Goal: Task Accomplishment & Management: Manage account settings

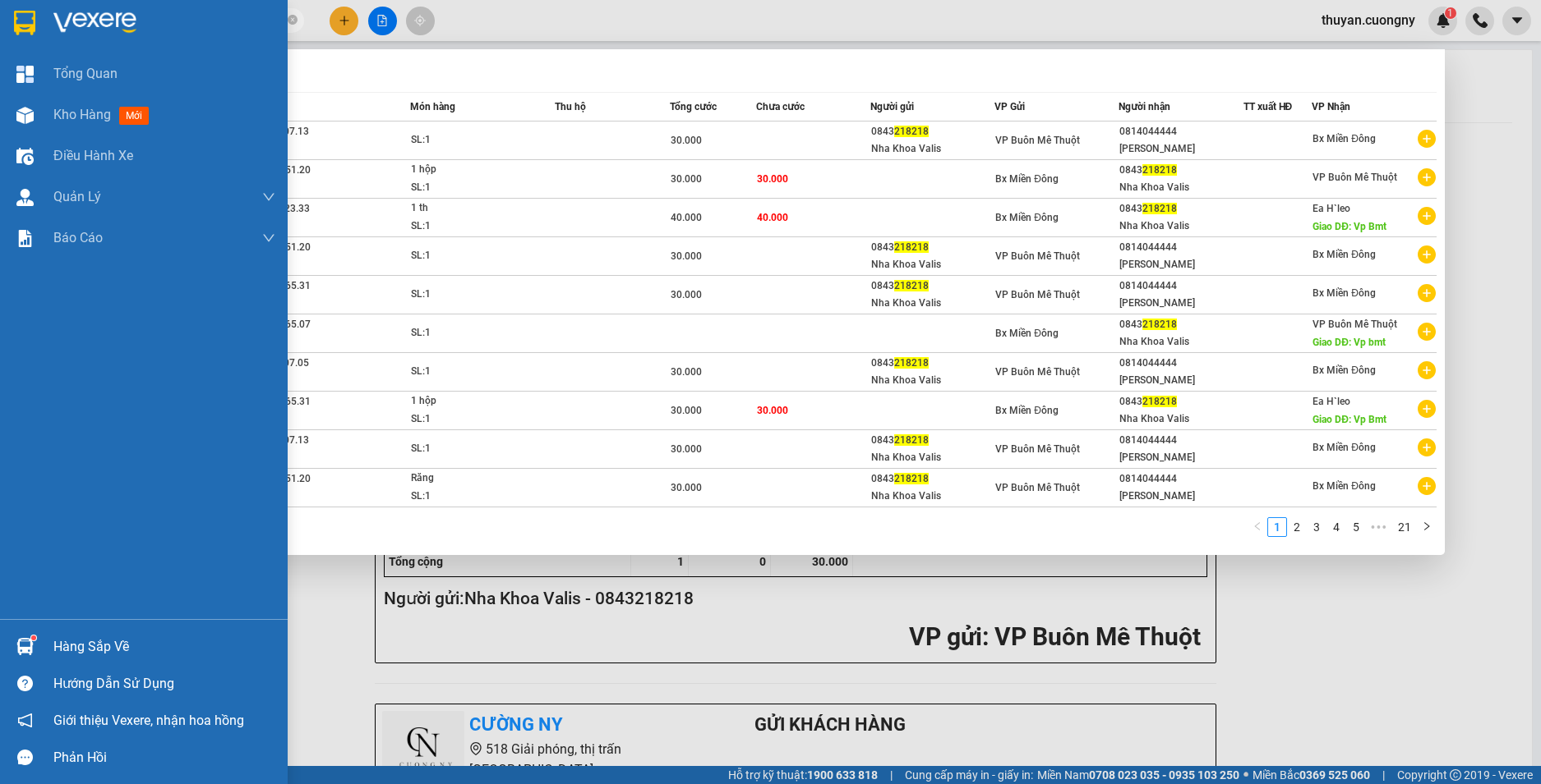
drag, startPoint x: 31, startPoint y: 6, endPoint x: 3, endPoint y: -1, distance: 28.9
click at [3, 0] on html "Kết quả tìm kiếm ( 201 ) Bộ lọc Mã ĐH Trạng thái Món hàng Thu hộ Tổng cước Chưa…" at bounding box center [770, 392] width 1541 height 784
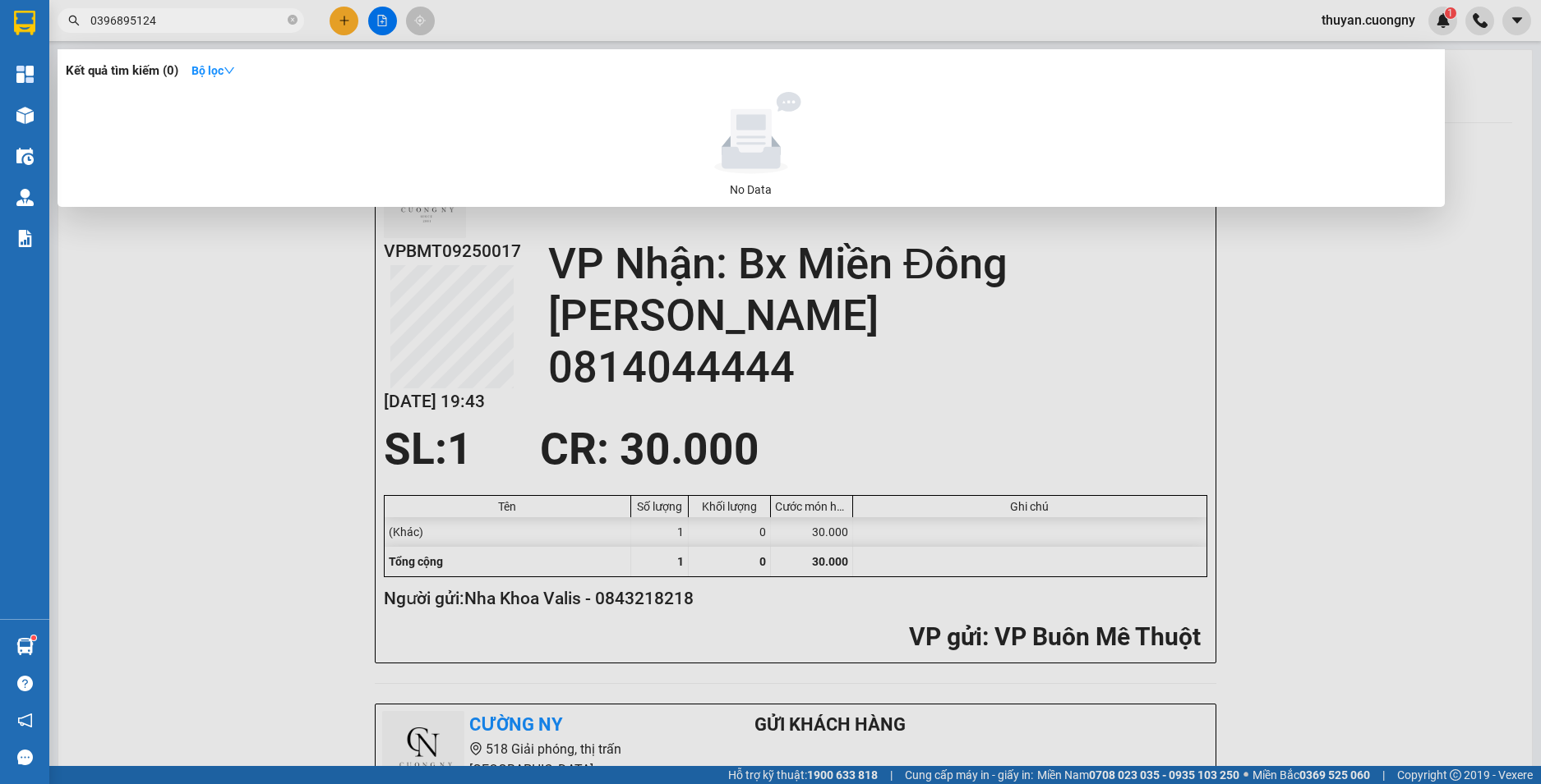
drag, startPoint x: 191, startPoint y: 14, endPoint x: 24, endPoint y: 14, distance: 167.0
click at [24, 14] on section "Kết quả tìm kiếm ( 0 ) Bộ lọc No Data 0396895124 thuyan.cuongny 1 Tổng Quan Kho…" at bounding box center [770, 392] width 1541 height 784
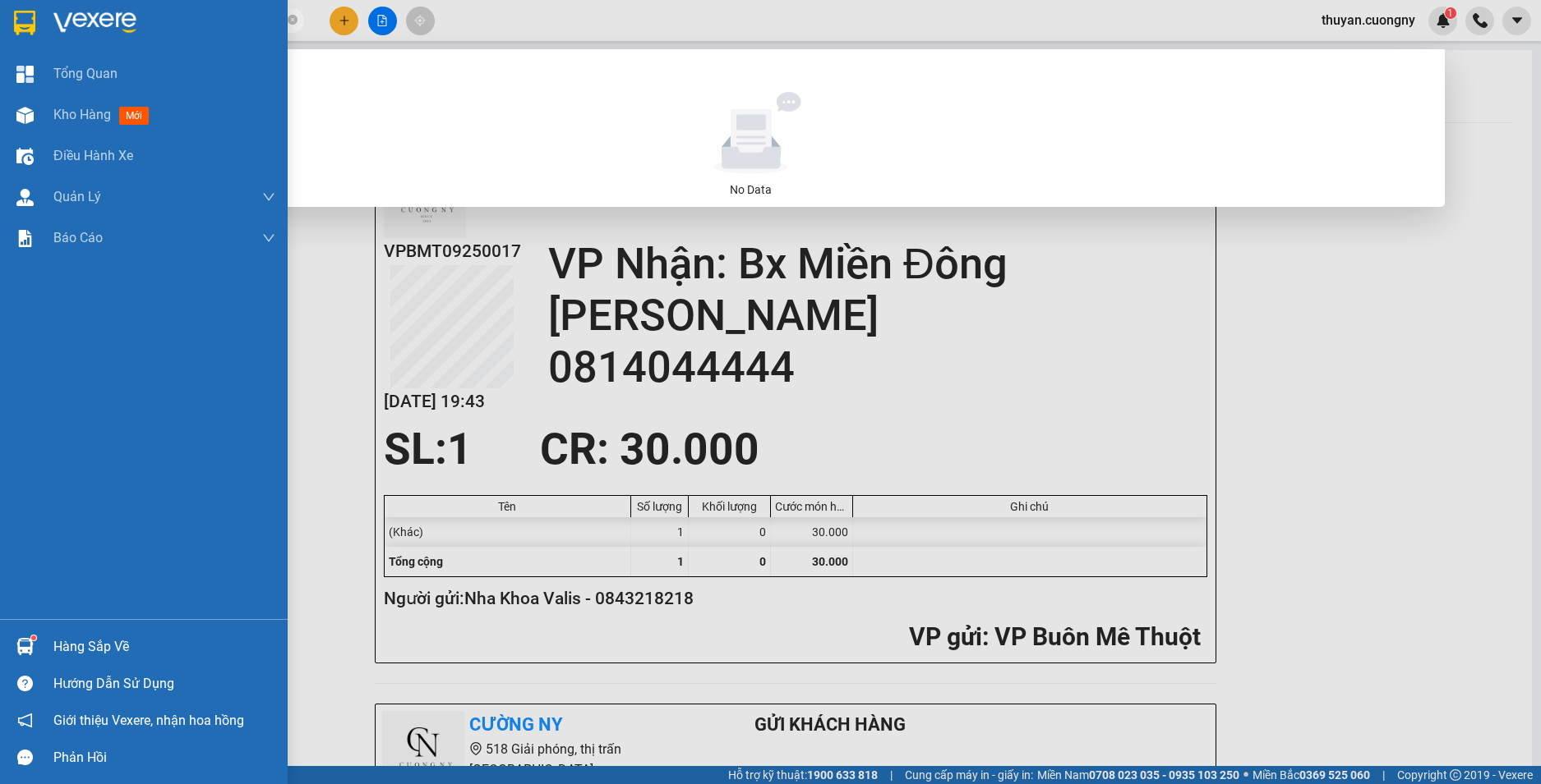
paste input "971229443"
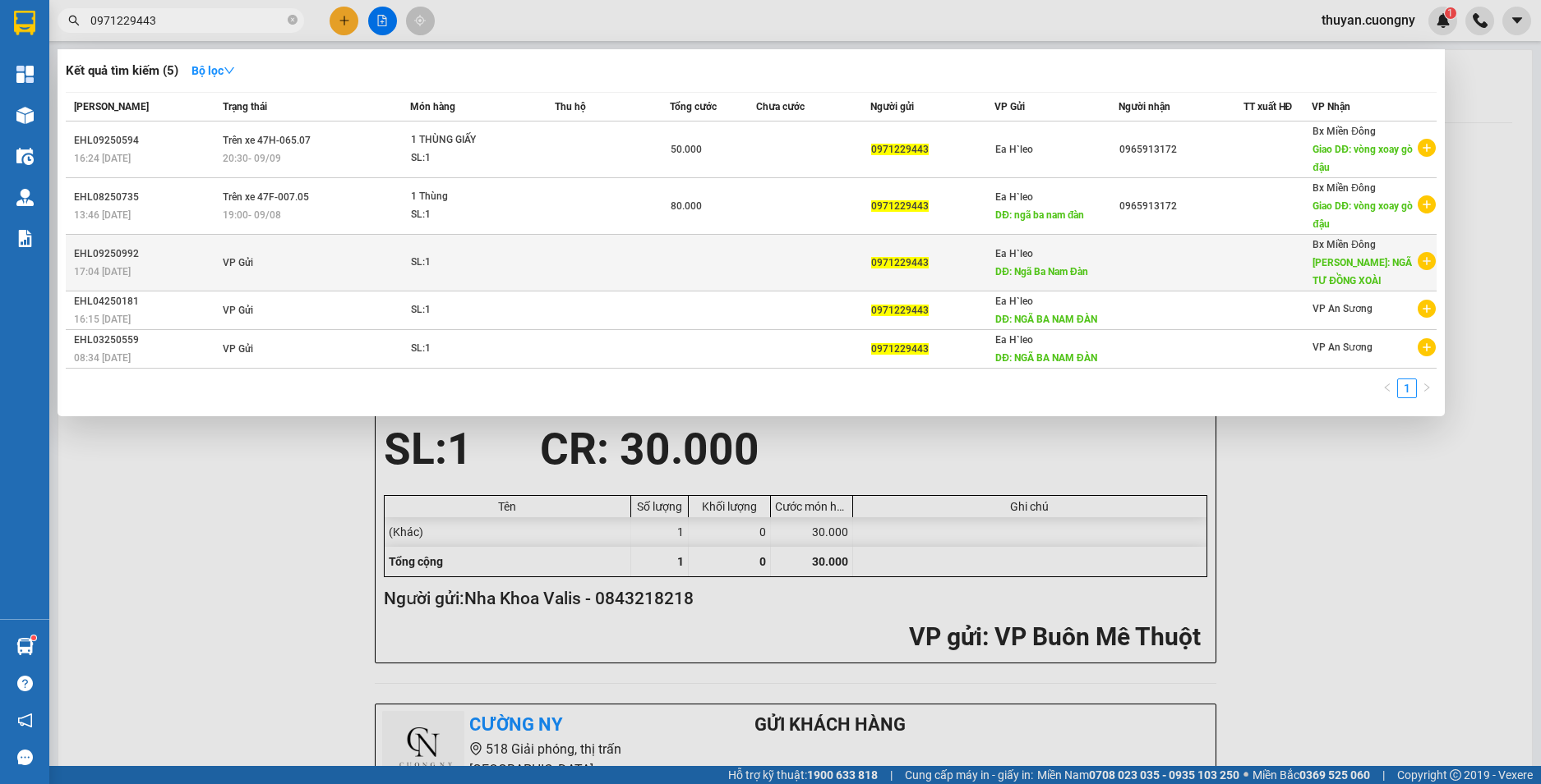
type input "0971229443"
click at [191, 269] on div "17:04 [DATE]" at bounding box center [145, 272] width 144 height 18
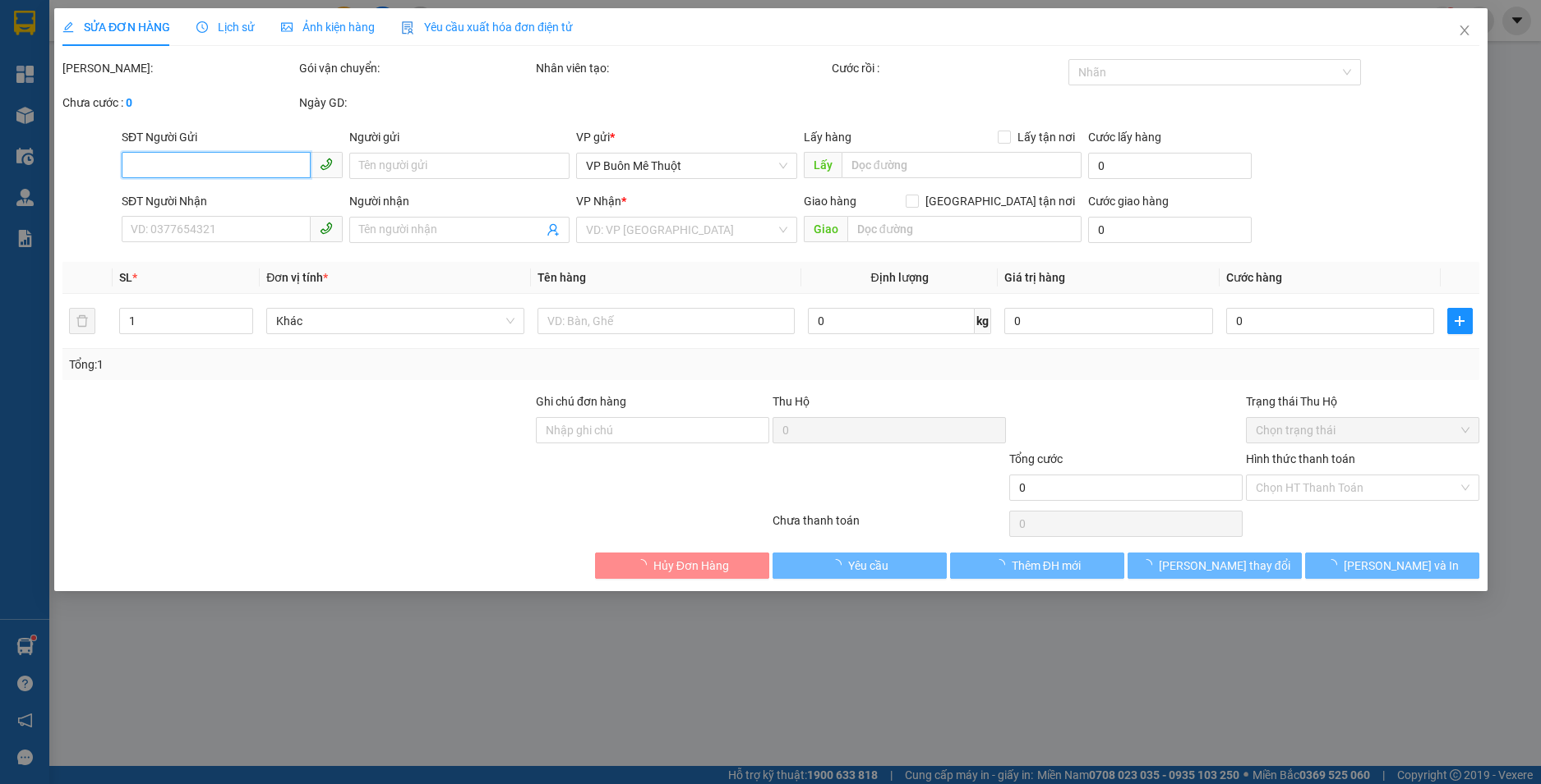
type input "0971229443"
type input "Ngã Ba Nam Đàn"
type input "NGÃ TƯ ĐỒNG XOÀI"
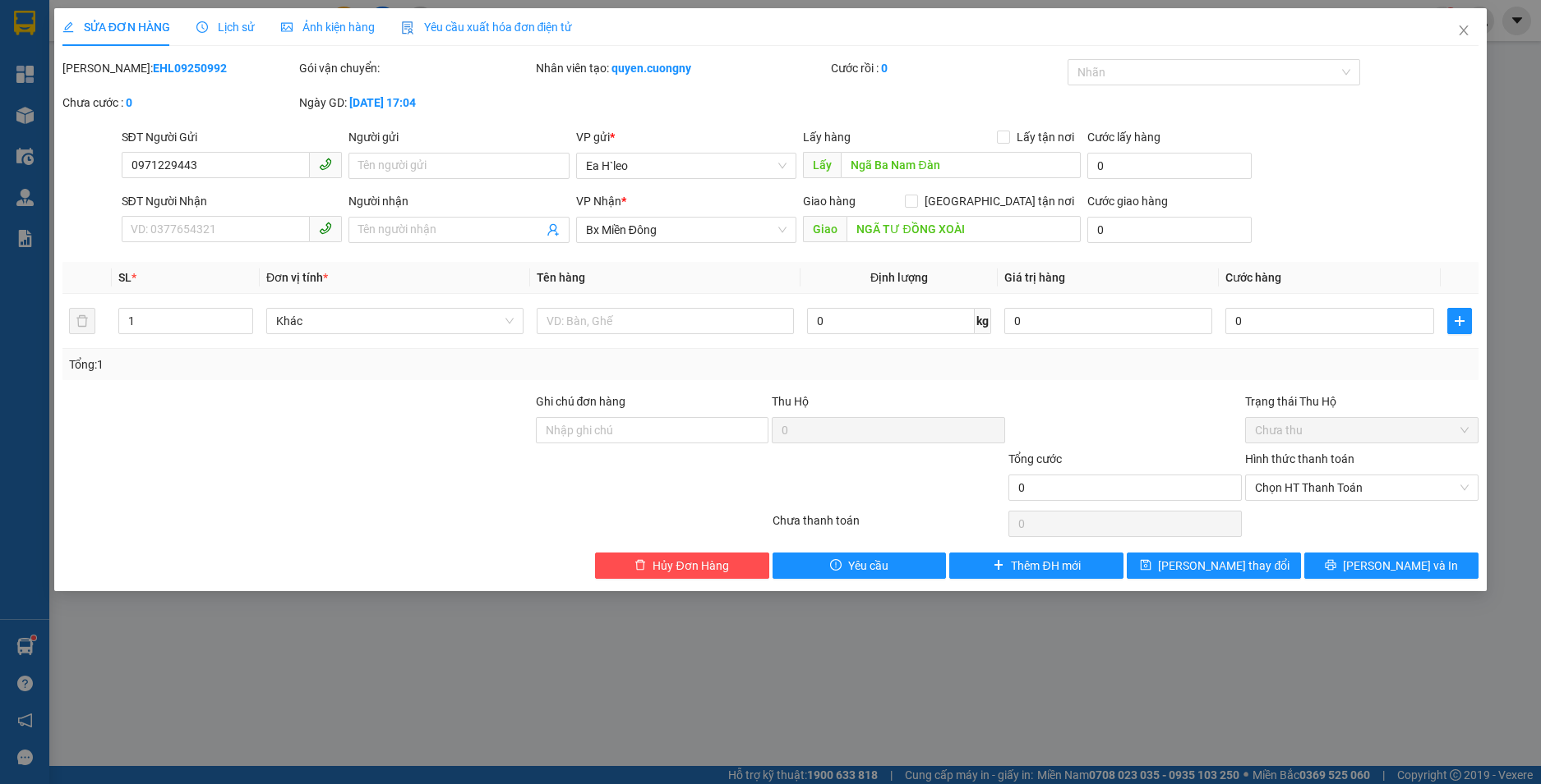
click at [526, 648] on div "SỬA ĐƠN HÀNG Lịch sử Ảnh kiện hàng Yêu cầu xuất hóa đơn điện tử Total Paid Fee …" at bounding box center [770, 392] width 1541 height 784
